Goal: Task Accomplishment & Management: Complete application form

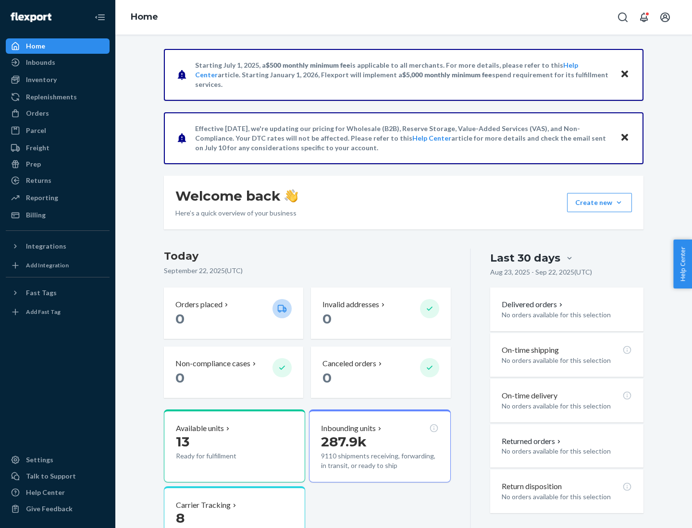
click at [619, 203] on button "Create new Create new inbound Create new order Create new product" at bounding box center [599, 202] width 65 height 19
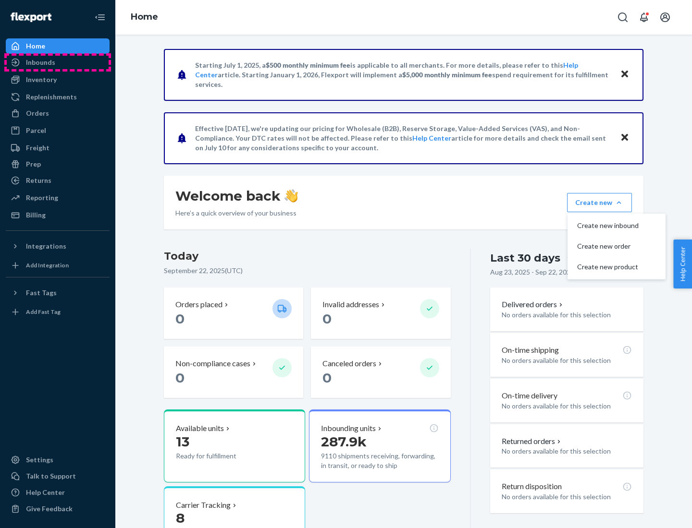
click at [58, 62] on div "Inbounds" at bounding box center [58, 62] width 102 height 13
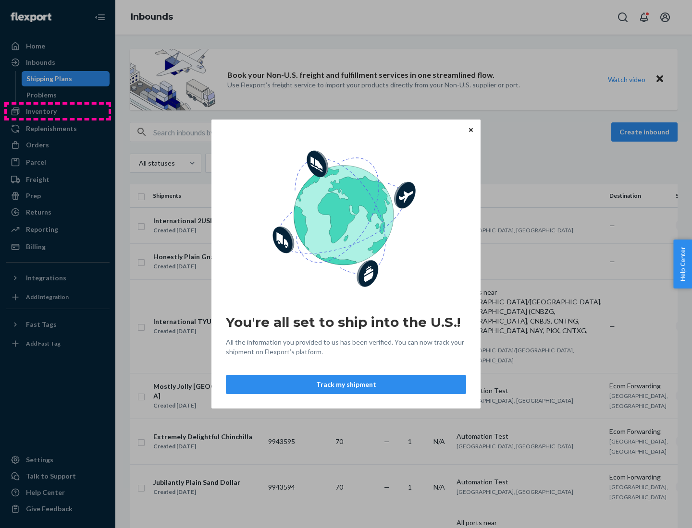
click at [58, 111] on div "You're all set to ship into the U.S.! All the information you provided to us ha…" at bounding box center [346, 264] width 692 height 528
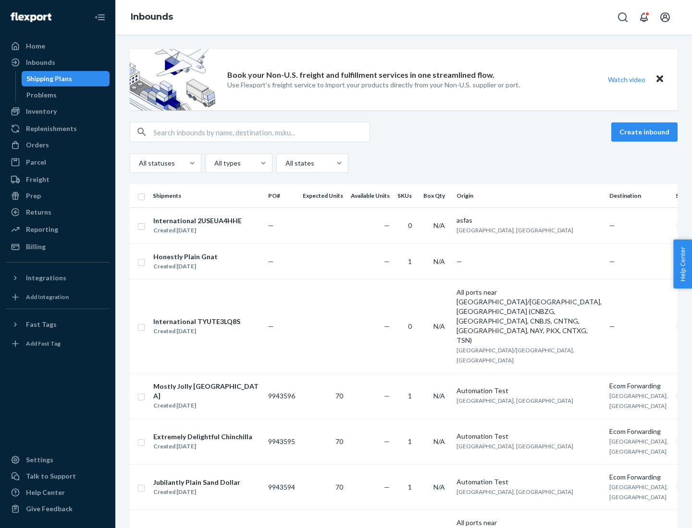
click at [403, 17] on div "Inbounds" at bounding box center [403, 17] width 576 height 35
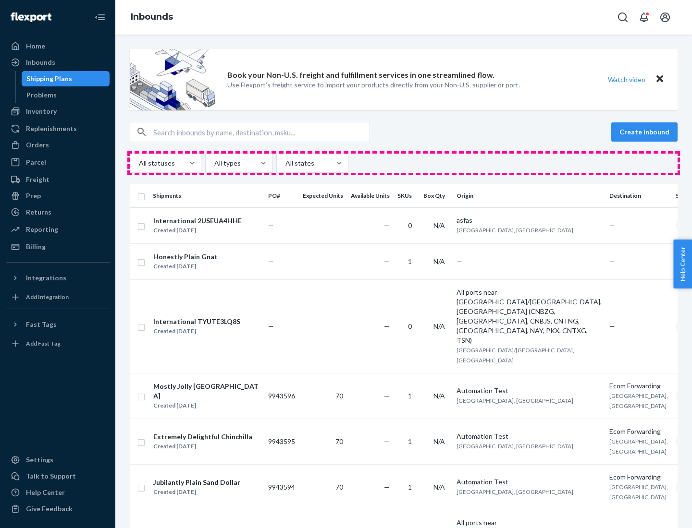
click at [403, 163] on div "All statuses All types All states" at bounding box center [403, 163] width 547 height 19
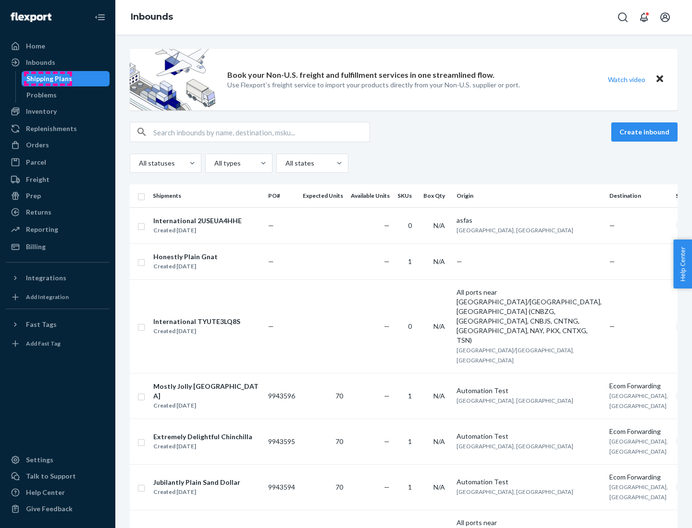
click at [48, 79] on div "Shipping Plans" at bounding box center [49, 79] width 46 height 10
click at [645, 132] on button "Create inbound" at bounding box center [644, 131] width 66 height 19
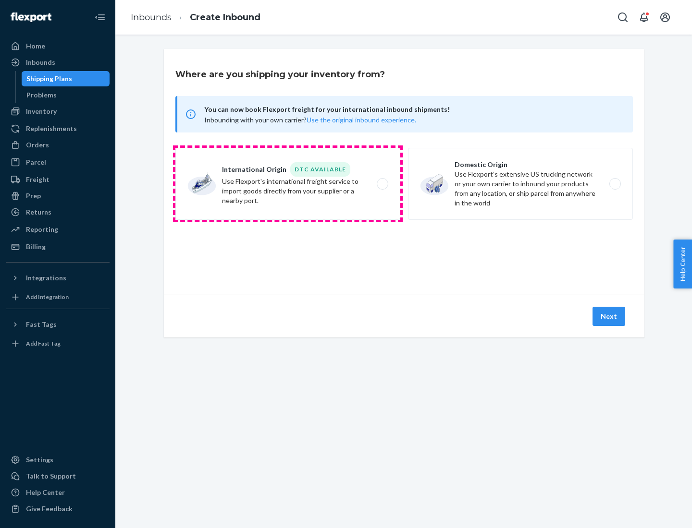
click at [288, 184] on label "International Origin DTC Available Use Flexport's international freight service…" at bounding box center [287, 184] width 225 height 72
click at [382, 184] on input "International Origin DTC Available Use Flexport's international freight service…" at bounding box center [385, 184] width 6 height 6
radio input "true"
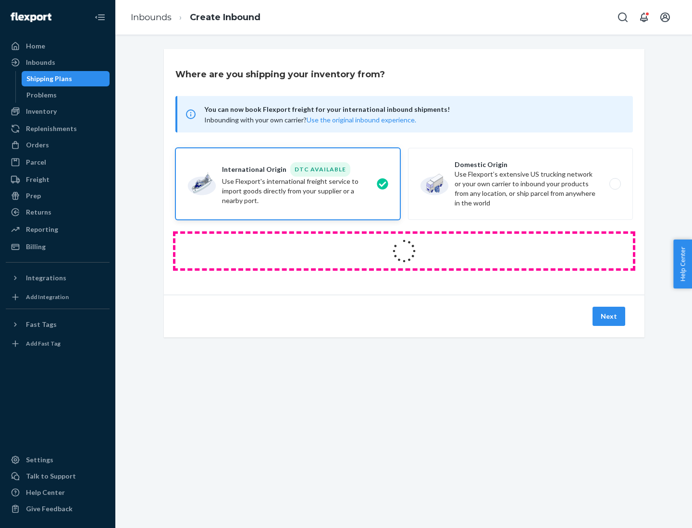
click at [404, 251] on icon at bounding box center [404, 251] width 28 height 28
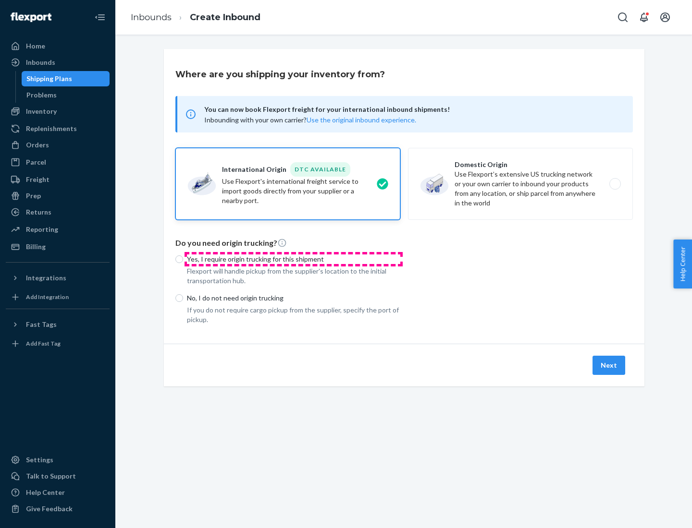
click at [293, 259] on p "Yes, I require origin trucking for this shipment" at bounding box center [293, 260] width 213 height 10
click at [183, 259] on input "Yes, I require origin trucking for this shipment" at bounding box center [179, 259] width 8 height 8
radio input "true"
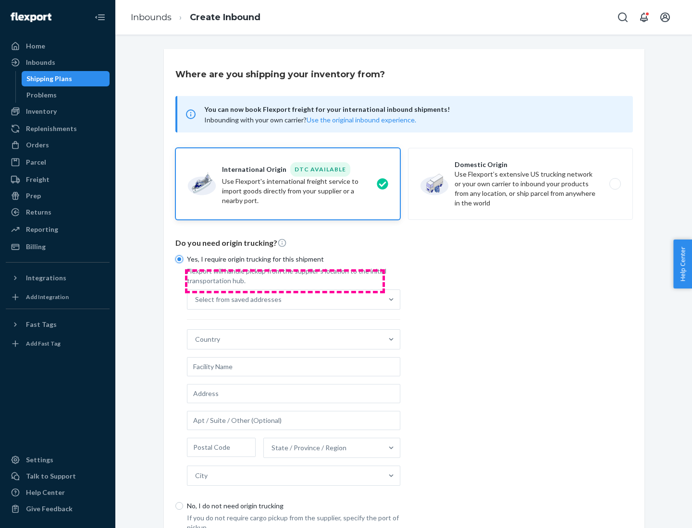
scroll to position [18, 0]
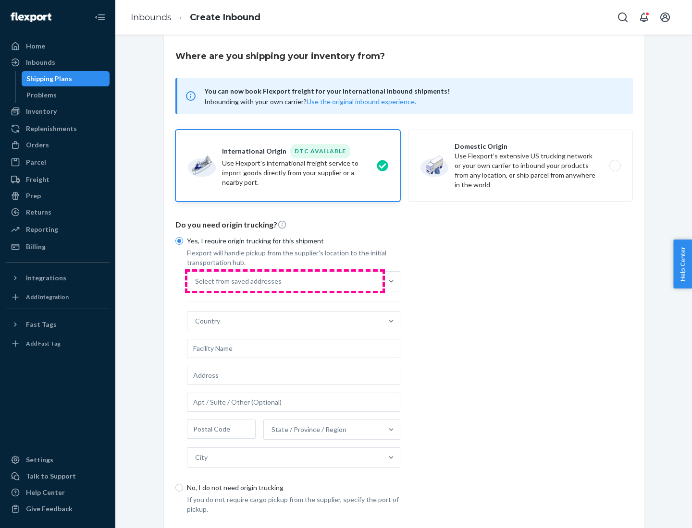
click at [285, 281] on div "Select from saved addresses" at bounding box center [284, 281] width 195 height 19
click at [196, 281] on input "Select from saved addresses" at bounding box center [195, 282] width 1 height 10
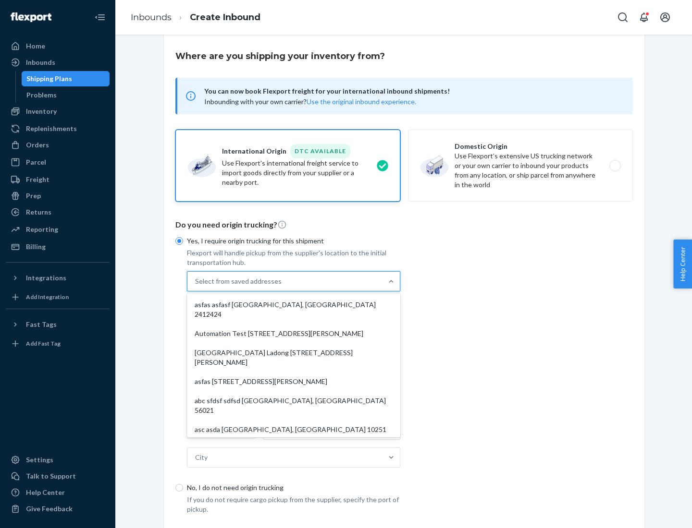
scroll to position [42, 0]
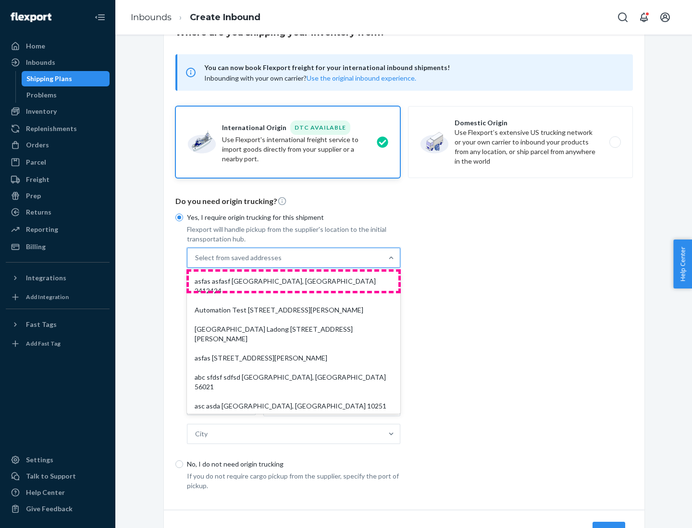
click at [293, 281] on div "asfas asfasf [GEOGRAPHIC_DATA], [GEOGRAPHIC_DATA] 2412424" at bounding box center [293, 286] width 209 height 29
click at [196, 263] on input "option asfas asfasf [GEOGRAPHIC_DATA], [GEOGRAPHIC_DATA] 2412424 focused, 1 of …" at bounding box center [195, 258] width 1 height 10
type input "asfas"
type input "asfasf"
type input "2412424"
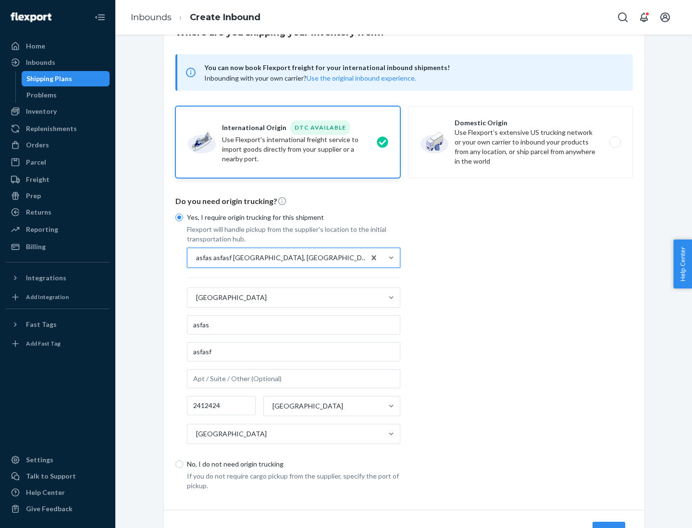
scroll to position [89, 0]
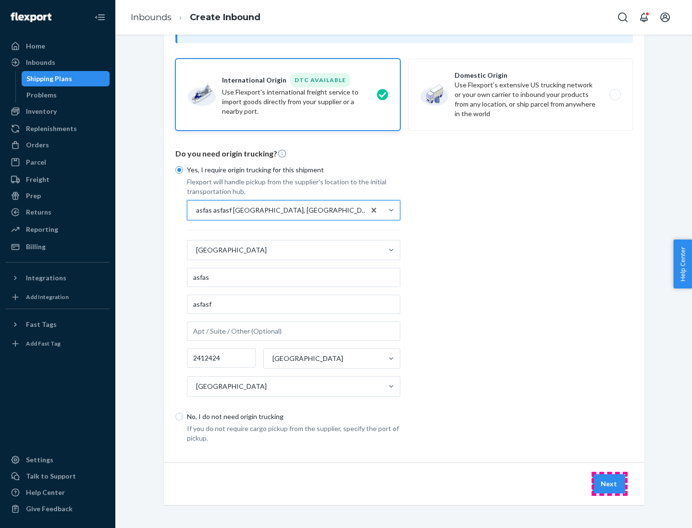
click at [609, 484] on button "Next" at bounding box center [608, 483] width 33 height 19
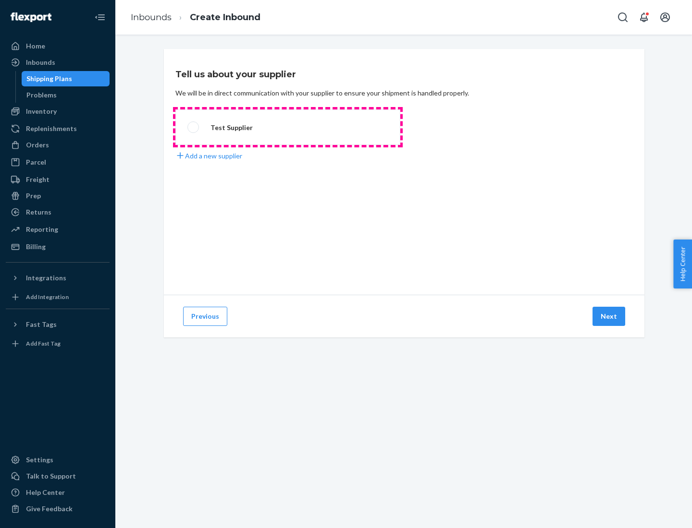
click at [288, 127] on label "Test Supplier" at bounding box center [287, 127] width 225 height 36
click at [194, 127] on input "Test Supplier" at bounding box center [190, 127] width 6 height 6
radio input "true"
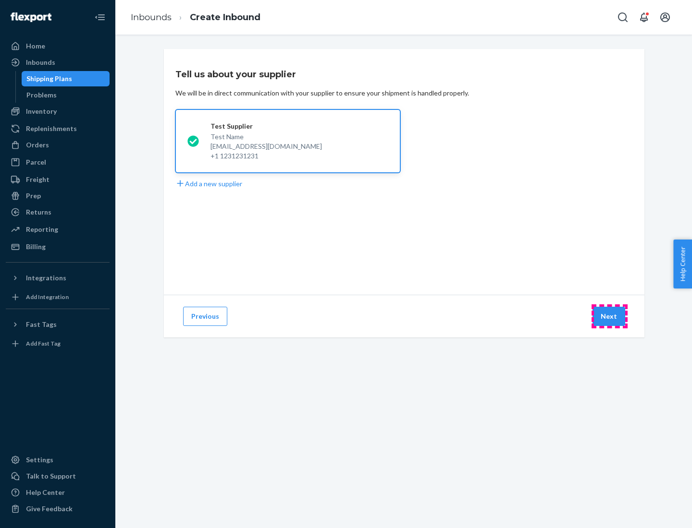
click at [609, 316] on button "Next" at bounding box center [608, 316] width 33 height 19
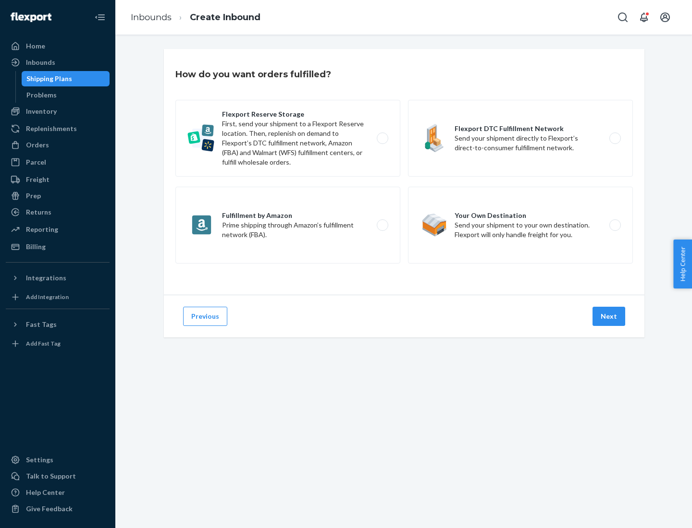
click at [288, 225] on label "Fulfillment by Amazon Prime shipping through Amazon’s fulfillment network (FBA)." at bounding box center [287, 225] width 225 height 77
click at [382, 225] on input "Fulfillment by Amazon Prime shipping through Amazon’s fulfillment network (FBA)." at bounding box center [385, 225] width 6 height 6
radio input "true"
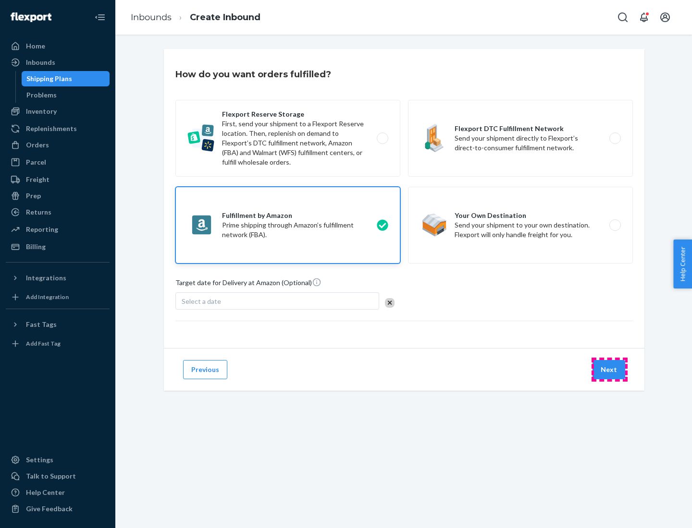
click at [609, 370] on button "Next" at bounding box center [608, 369] width 33 height 19
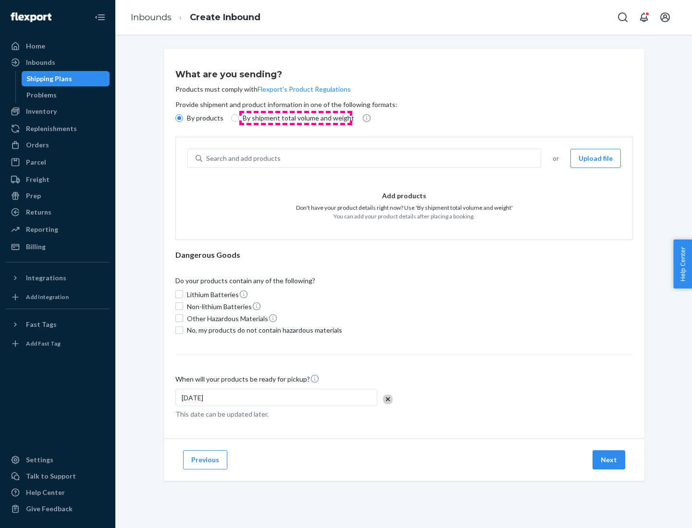
click at [295, 118] on p "By shipment total volume and weight" at bounding box center [298, 118] width 111 height 10
click at [239, 118] on input "By shipment total volume and weight" at bounding box center [235, 118] width 8 height 8
radio input "true"
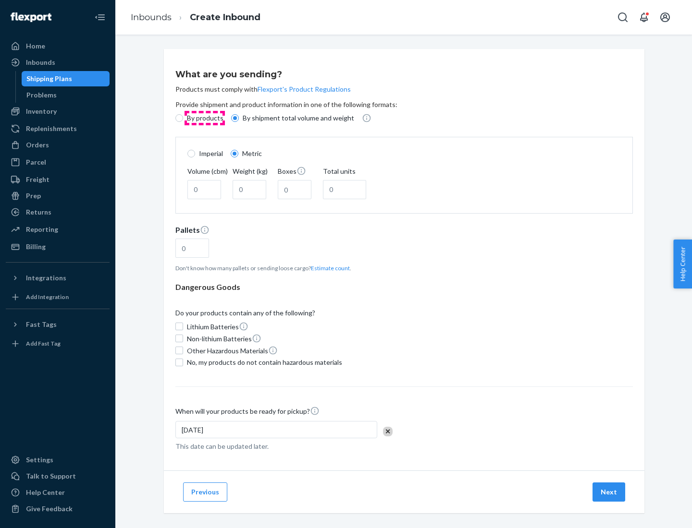
click at [204, 118] on p "By products" at bounding box center [205, 118] width 36 height 10
click at [183, 118] on input "By products" at bounding box center [179, 118] width 8 height 8
radio input "true"
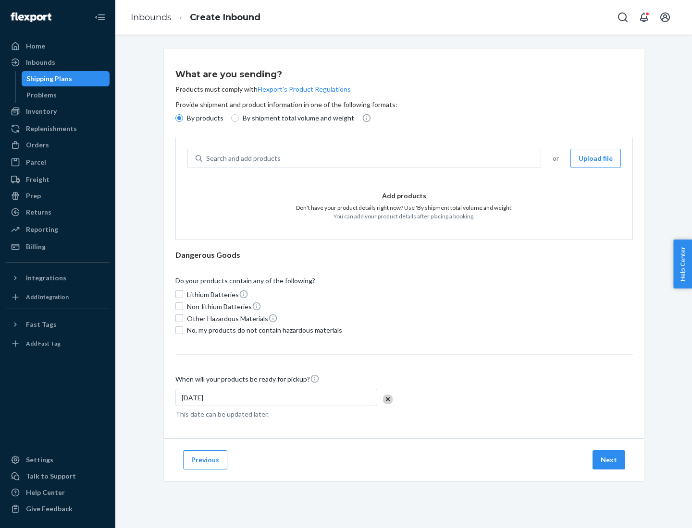
click at [372, 158] on div "Search and add products" at bounding box center [371, 158] width 338 height 17
click at [207, 158] on input "Search and add products" at bounding box center [206, 159] width 1 height 10
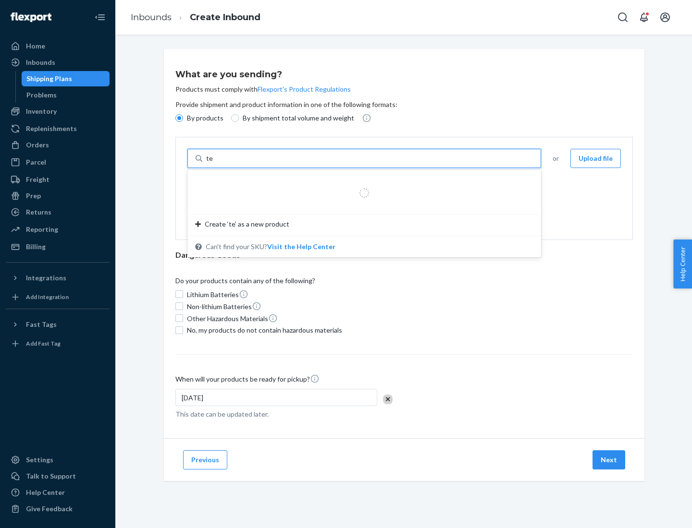
type input "test"
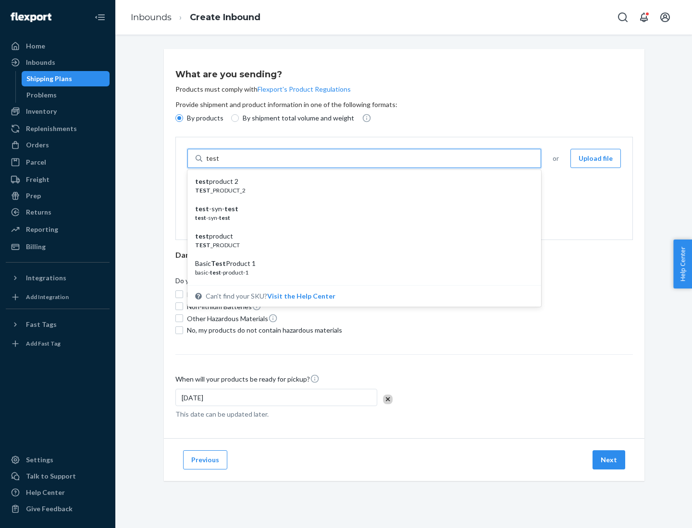
click at [361, 182] on div "test product 2" at bounding box center [360, 182] width 330 height 10
click at [219, 163] on input "test" at bounding box center [212, 159] width 12 height 10
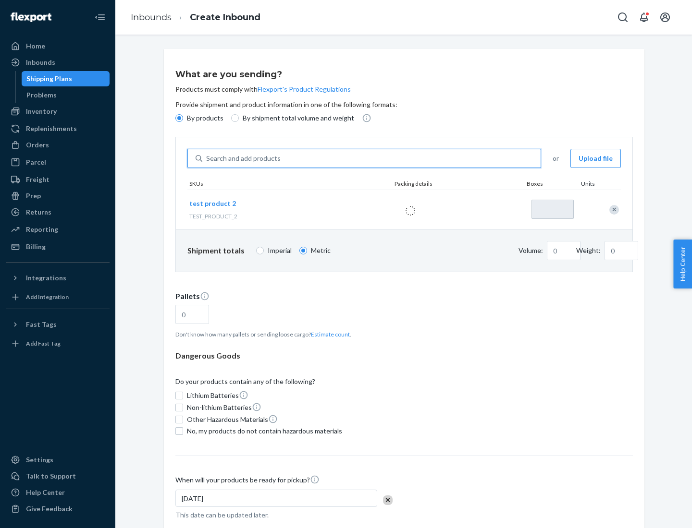
type input "1"
type input "0.02"
type input "22.23"
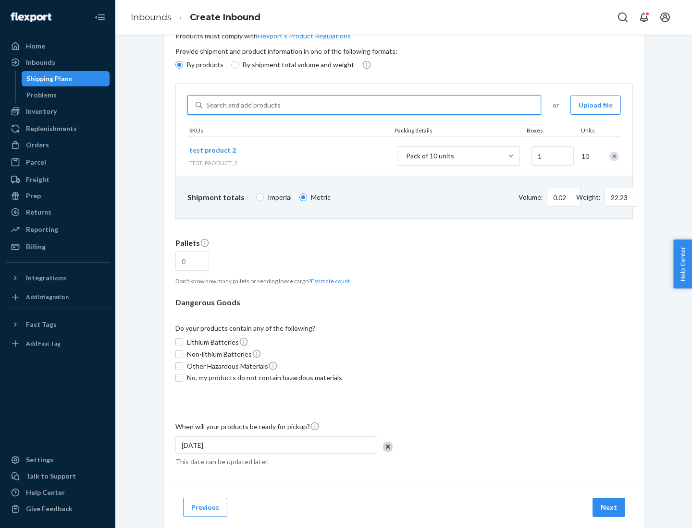
click at [328, 281] on button "Estimate count" at bounding box center [330, 281] width 39 height 8
type input "1"
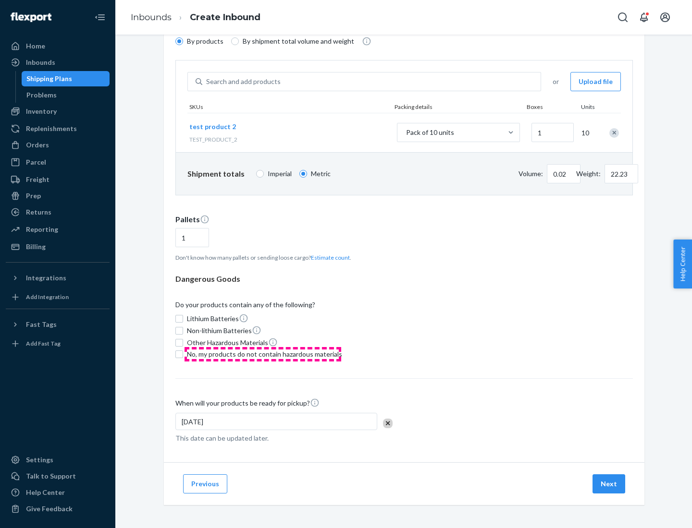
click at [263, 354] on span "No, my products do not contain hazardous materials" at bounding box center [264, 355] width 155 height 10
click at [183, 354] on input "No, my products do not contain hazardous materials" at bounding box center [179, 355] width 8 height 8
checkbox input "true"
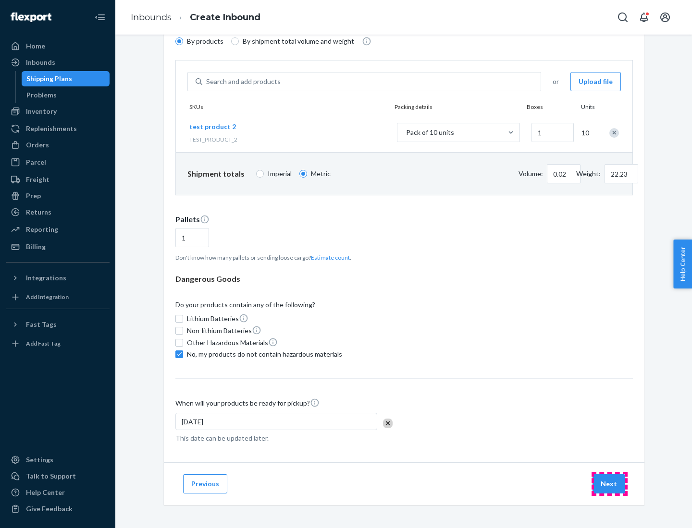
click at [609, 484] on button "Next" at bounding box center [608, 483] width 33 height 19
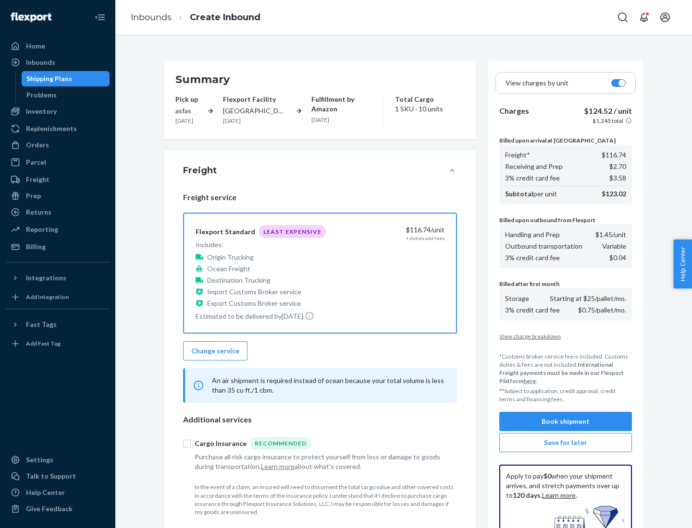
scroll to position [140, 0]
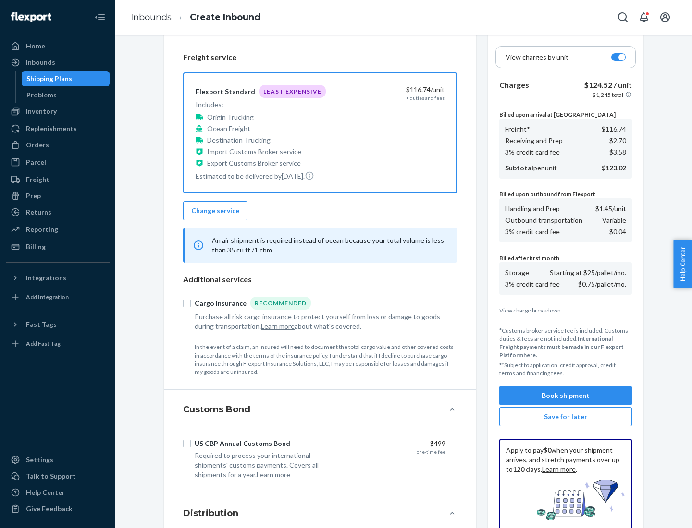
click at [565, 396] on button "Book shipment" at bounding box center [565, 395] width 133 height 19
